Goal: Book appointment/travel/reservation

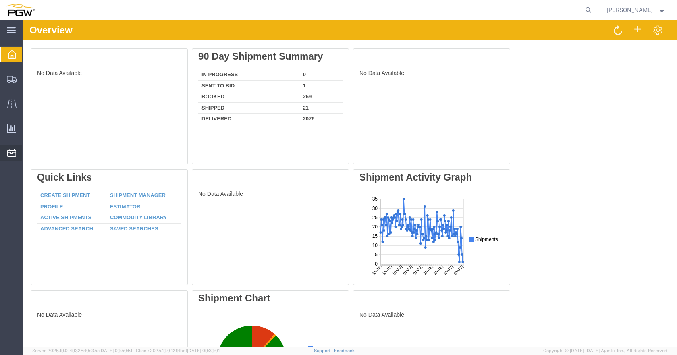
click at [0, 0] on span "Location Appointment" at bounding box center [0, 0] width 0 height 0
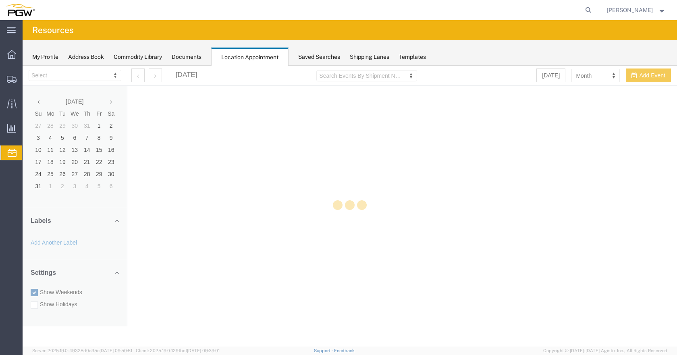
select select "28253"
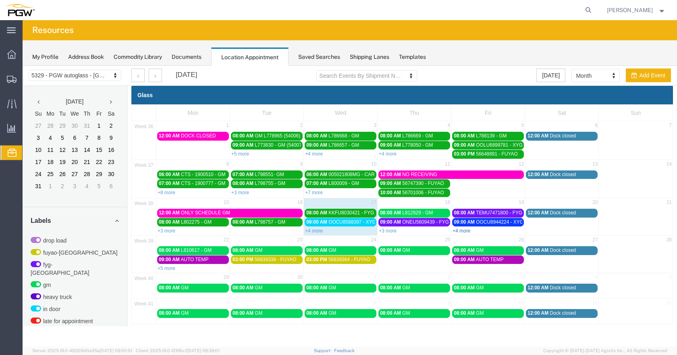
click at [463, 230] on link "+4 more" at bounding box center [462, 231] width 18 height 6
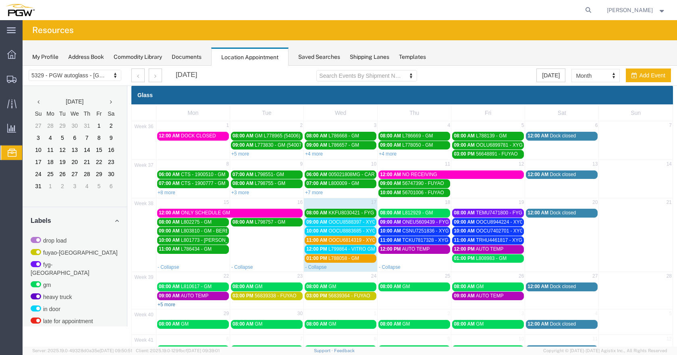
click at [169, 304] on link "+5 more" at bounding box center [167, 305] width 18 height 6
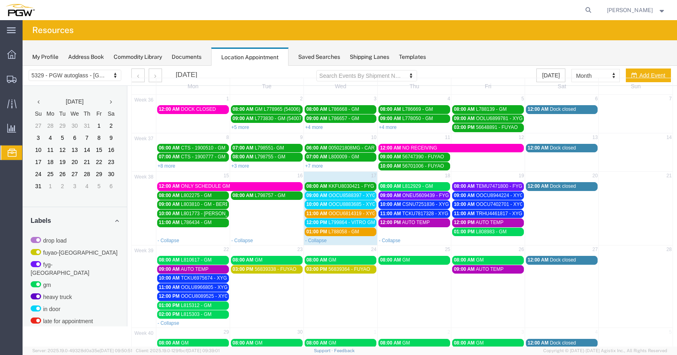
scroll to position [40, 0]
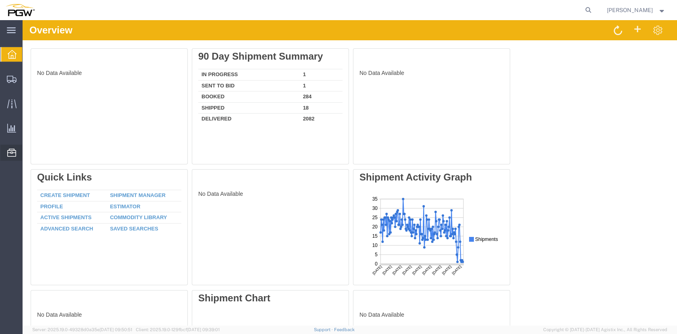
click at [0, 0] on span "Location Appointment" at bounding box center [0, 0] width 0 height 0
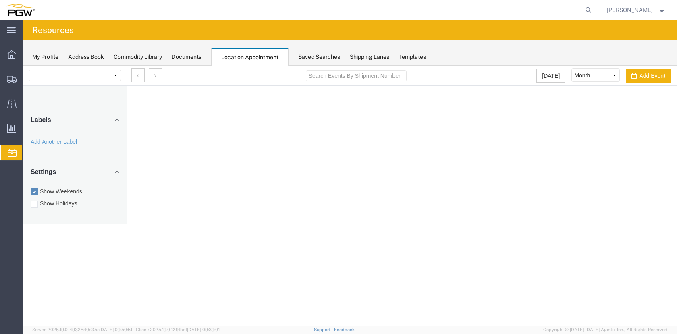
select select "28253"
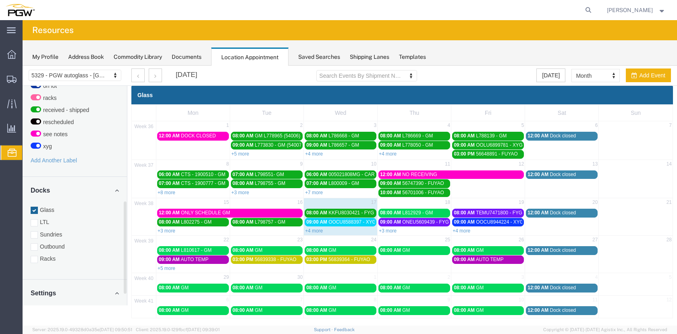
scroll to position [303, 0]
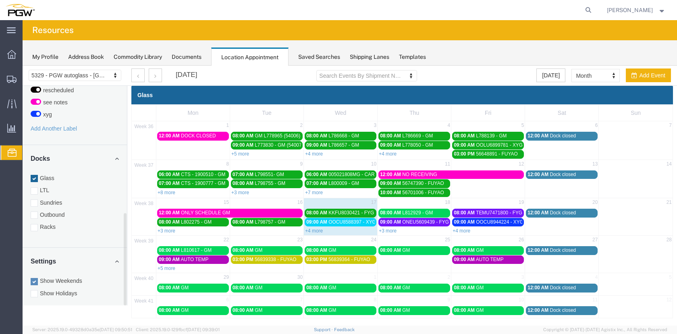
drag, startPoint x: 124, startPoint y: 137, endPoint x: 123, endPoint y: 268, distance: 131.0
click at [123, 268] on div "August 2025 Su Mo Tu We Th Fr Sa 27 28 29 30 31 1 2 3 4 5 6 7 8 9 10 11 12 13 1…" at bounding box center [75, 196] width 104 height 220
click at [35, 224] on div at bounding box center [34, 227] width 7 height 7
click at [23, 66] on input "Racks" at bounding box center [23, 66] width 0 height 0
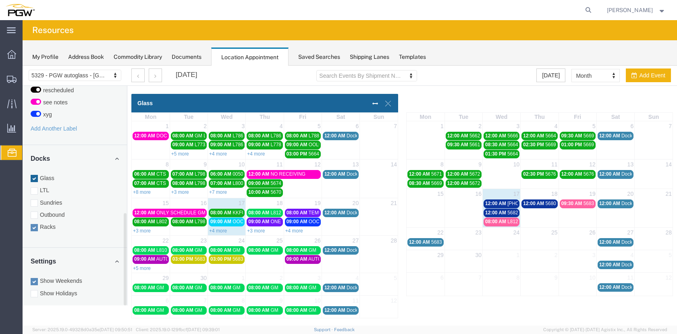
click at [34, 175] on div at bounding box center [34, 178] width 7 height 7
click at [23, 66] on input "Glass" at bounding box center [23, 66] width 0 height 0
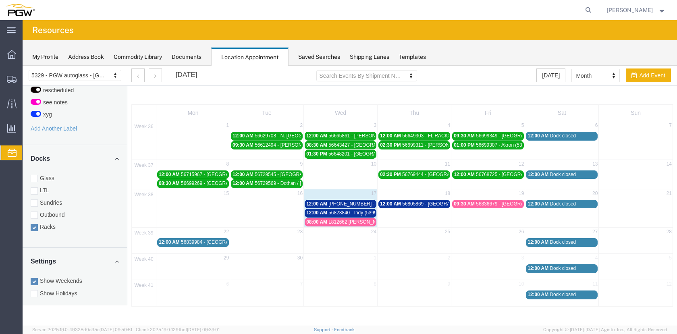
click at [344, 223] on span "L812662 BURTON RACKS" at bounding box center [357, 222] width 59 height 6
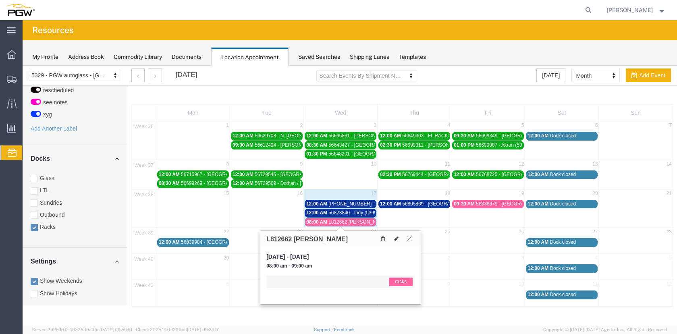
click at [409, 239] on icon at bounding box center [409, 238] width 4 height 5
